Goal: Task Accomplishment & Management: Manage account settings

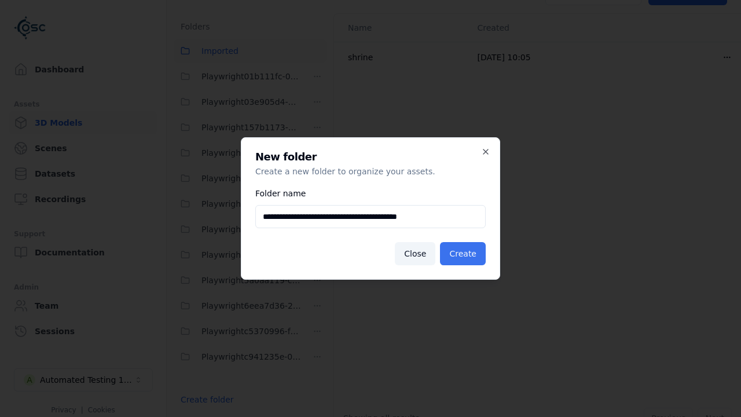
type input "**********"
click at [465, 254] on button "Create" at bounding box center [463, 253] width 46 height 23
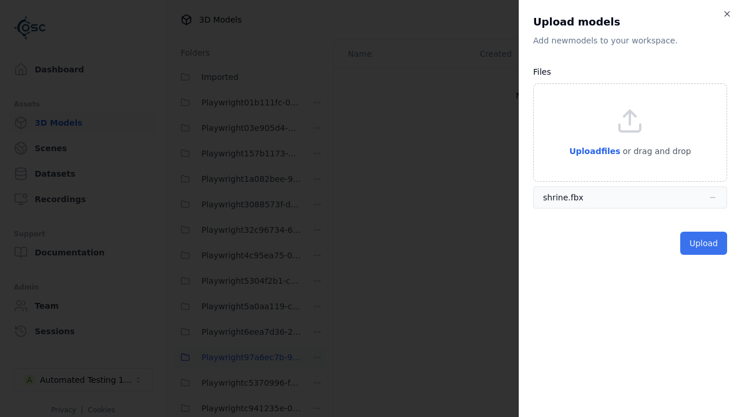
click at [705, 243] on button "Upload" at bounding box center [703, 243] width 47 height 23
